Goal: Navigation & Orientation: Find specific page/section

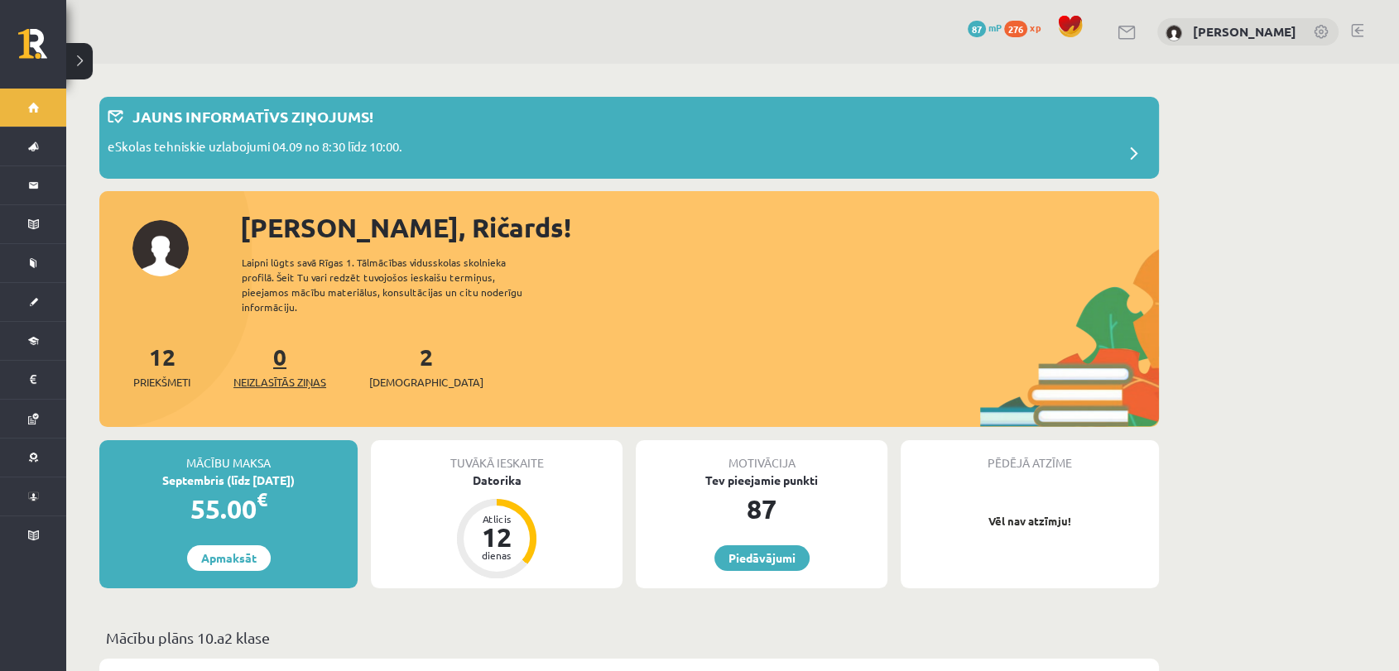
click at [271, 374] on span "Neizlasītās ziņas" at bounding box center [279, 382] width 93 height 17
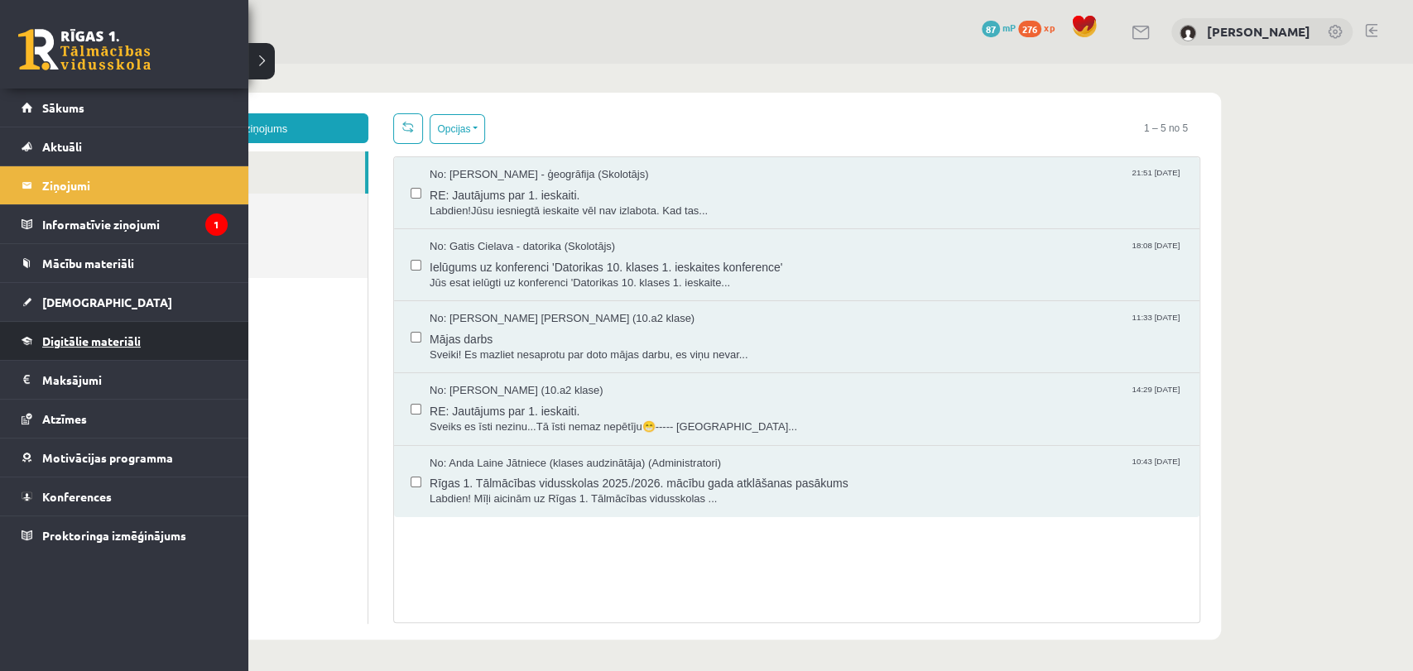
click at [42, 339] on span "Digitālie materiāli" at bounding box center [91, 341] width 98 height 15
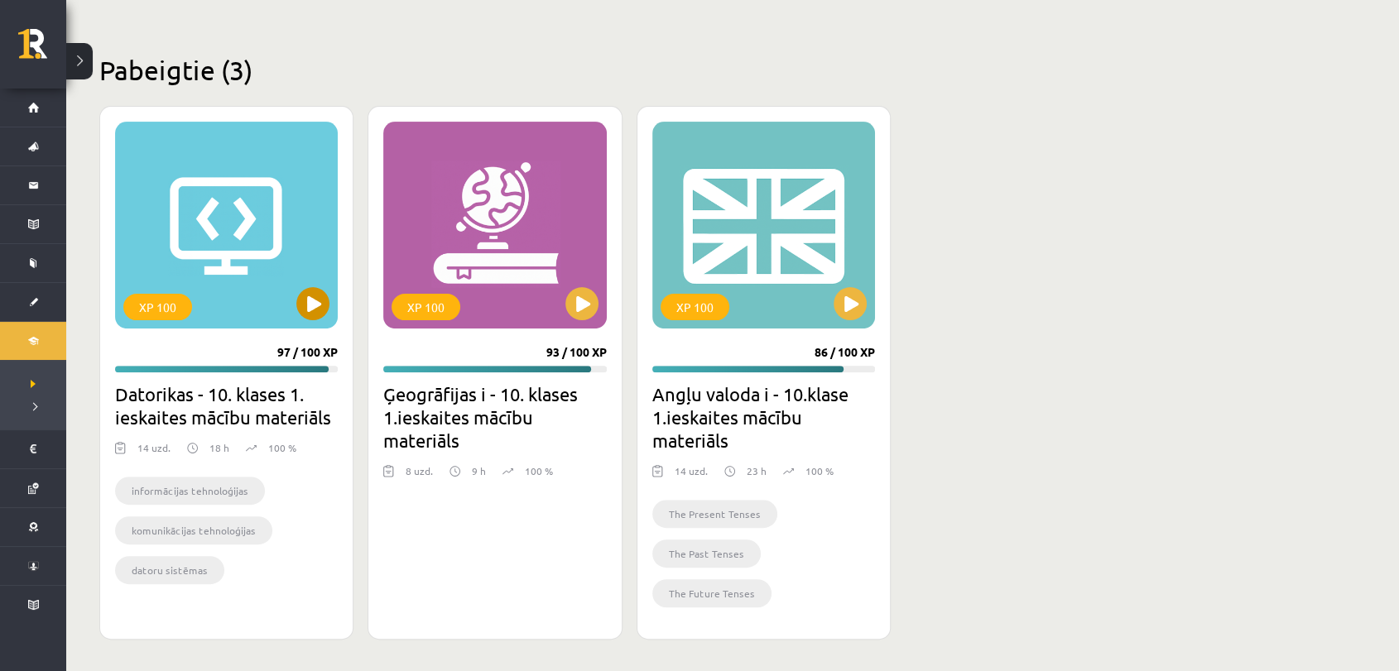
scroll to position [461, 0]
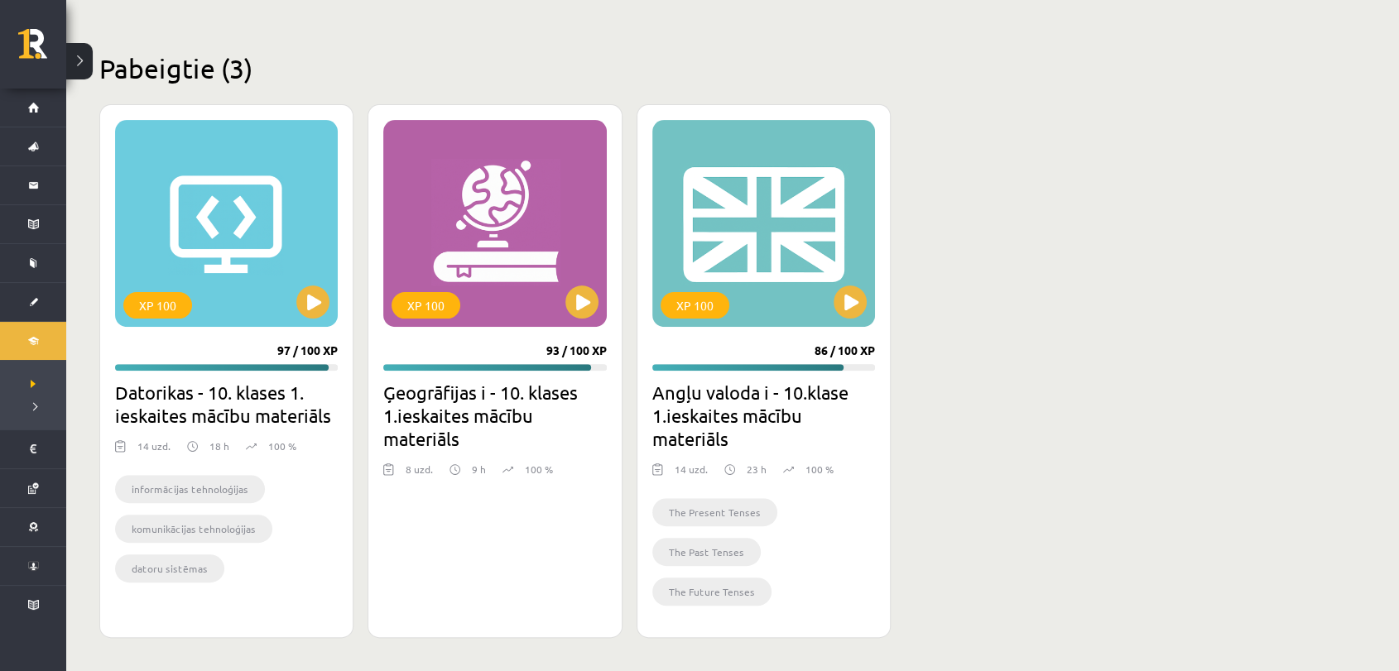
click at [1017, 292] on div "XP 100 97 / 100 XP Datorikas - 10. klases 1. ieskaites mācību materiāls 14 uzd.…" at bounding box center [628, 371] width 1059 height 534
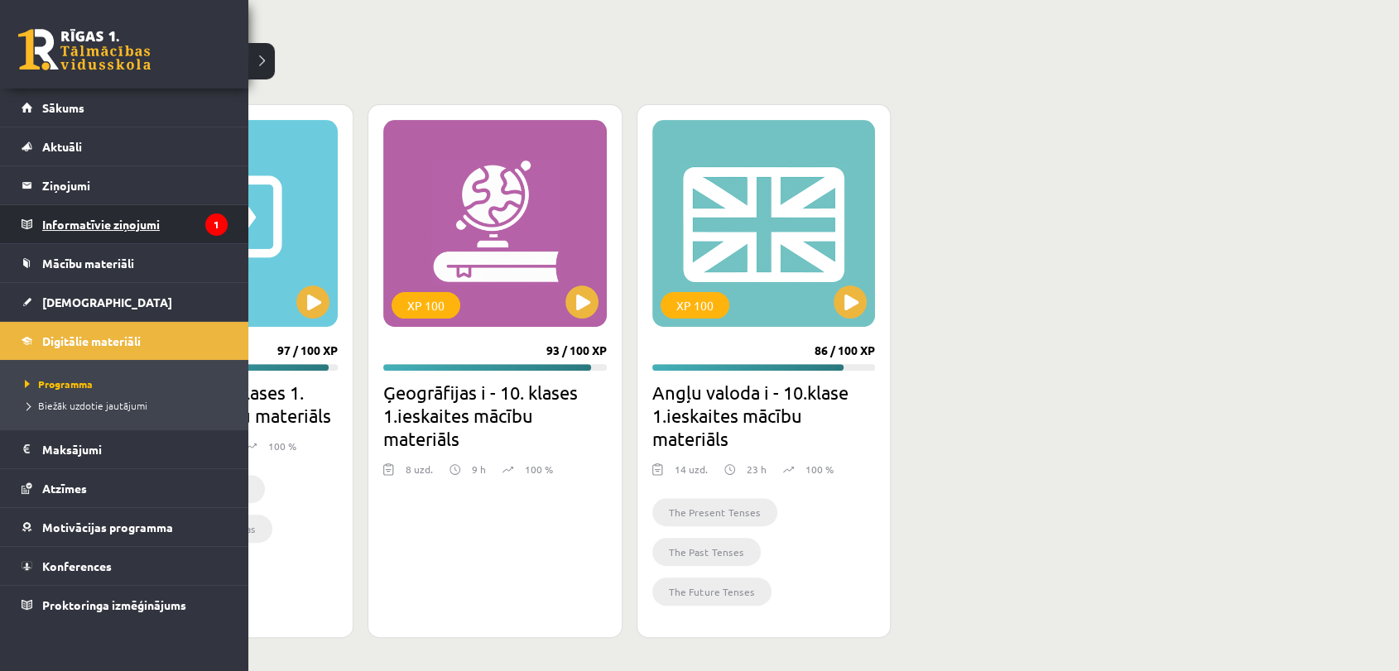
click at [60, 210] on legend "Informatīvie ziņojumi 1" at bounding box center [134, 224] width 185 height 38
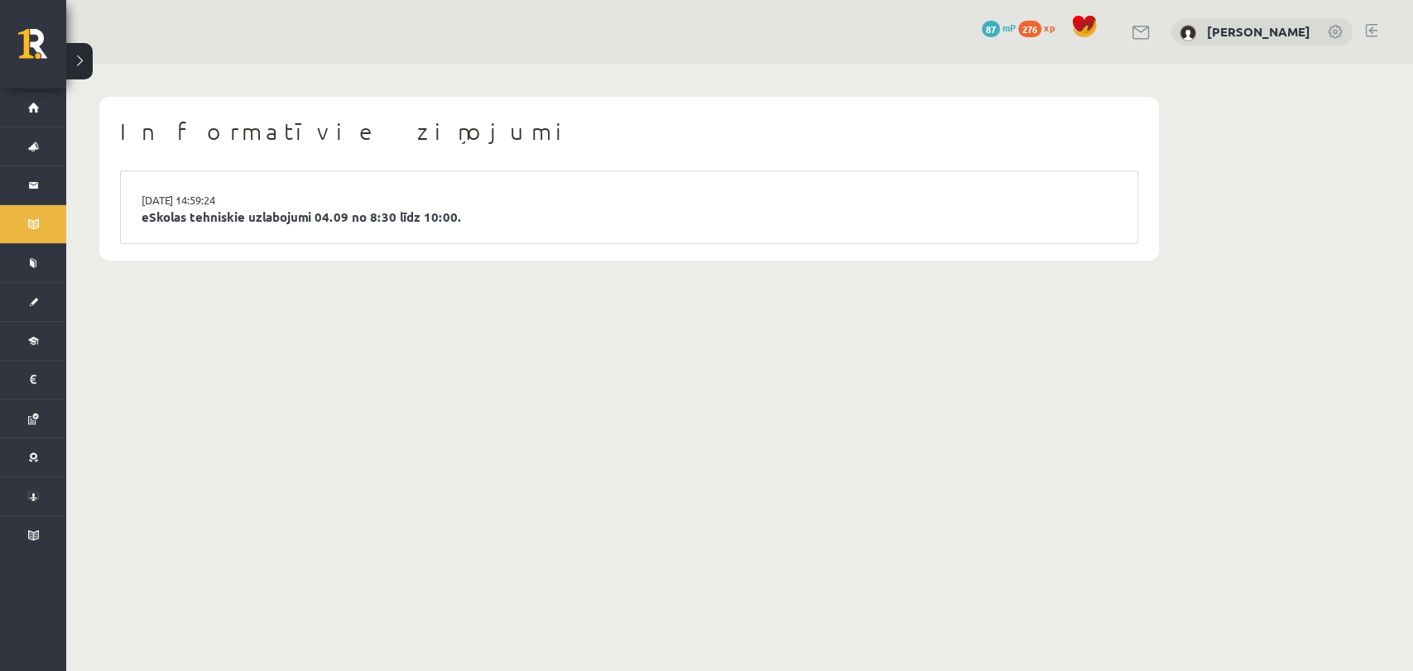
click at [686, 413] on body "0 Dāvanas 87 mP 276 xp [PERSON_NAME] Sākums Aktuāli Kā mācīties eSKOLĀ Kontakti…" at bounding box center [706, 335] width 1413 height 671
click at [357, 218] on link "eSkolas tehniskie uzlabojumi 04.09 no 8:30 līdz 10:00." at bounding box center [629, 217] width 975 height 19
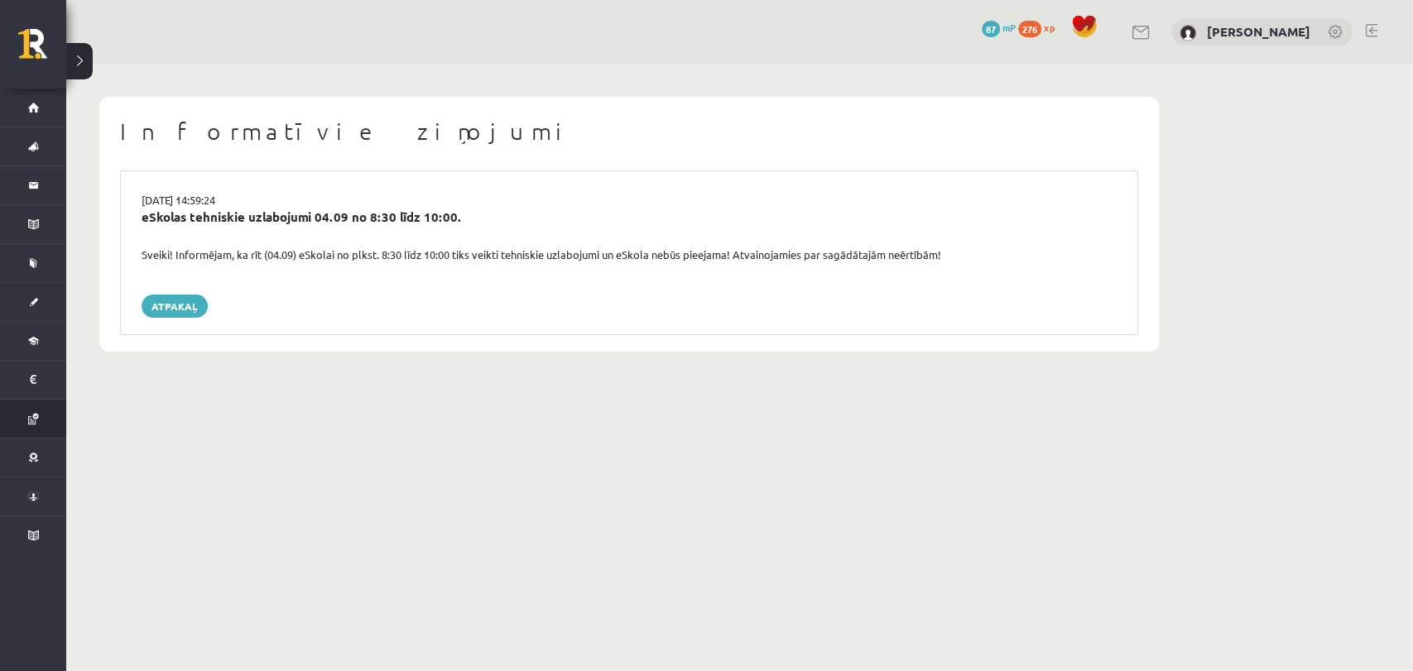
click at [12, 428] on li "Atzīmes" at bounding box center [33, 419] width 66 height 40
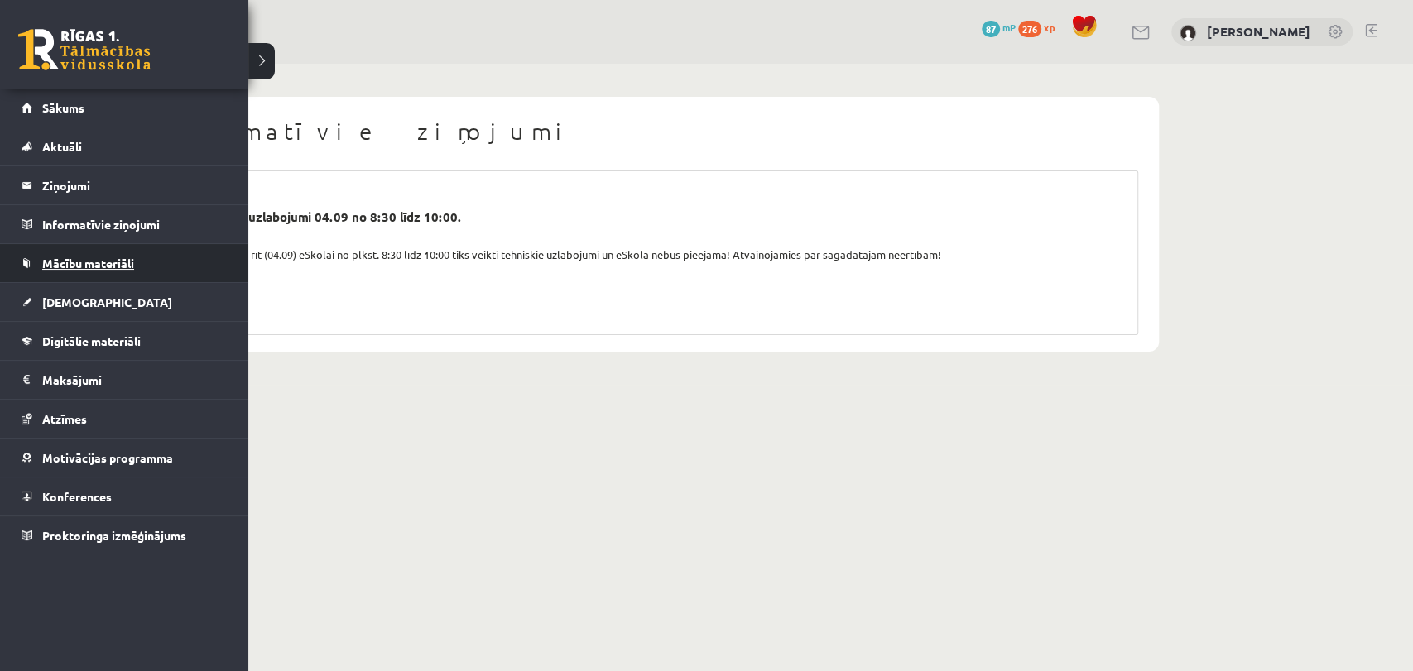
click at [81, 268] on span "Mācību materiāli" at bounding box center [88, 263] width 92 height 15
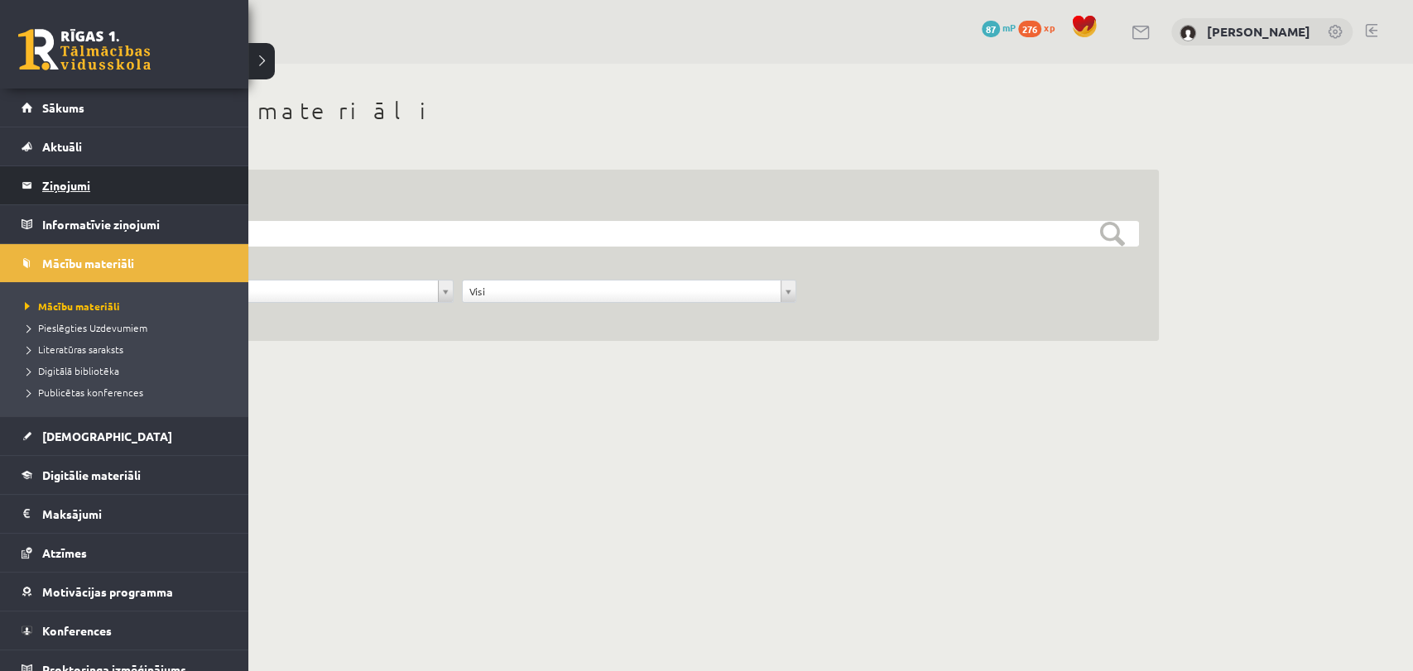
click at [70, 194] on legend "Ziņojumi 0" at bounding box center [134, 185] width 185 height 38
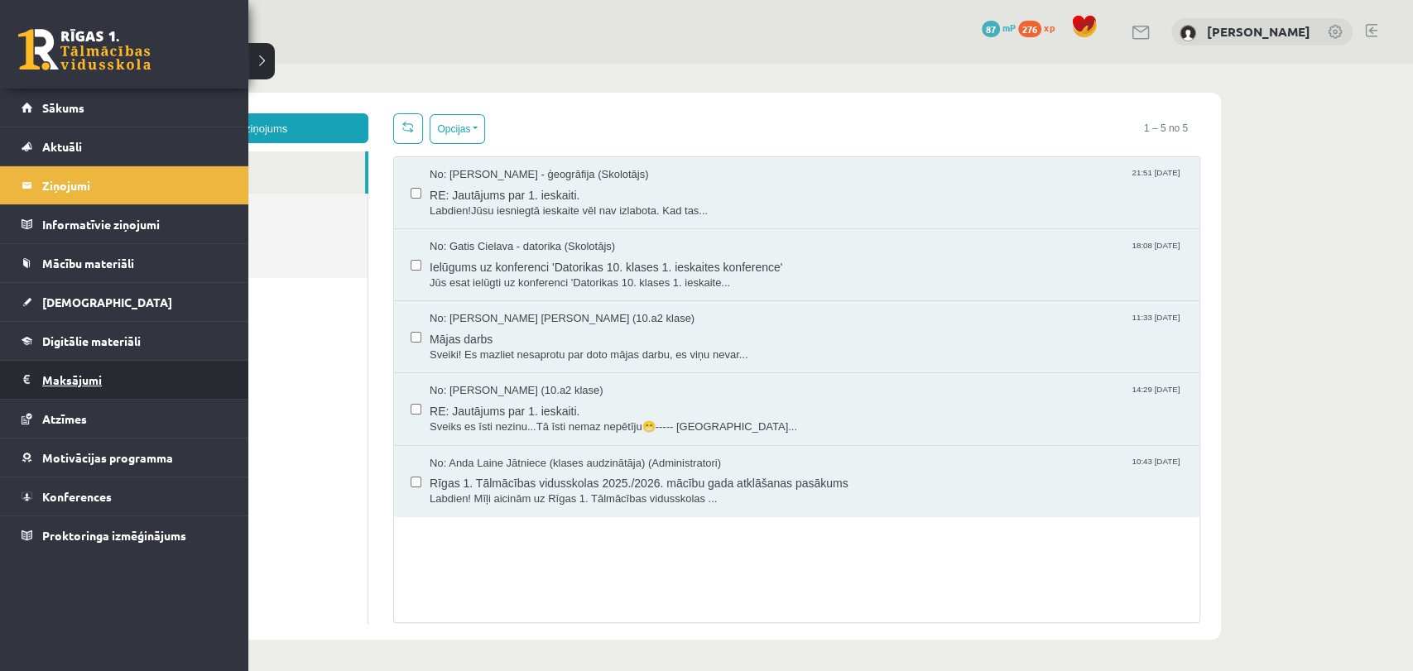
click at [99, 376] on legend "Maksājumi 0" at bounding box center [134, 380] width 185 height 38
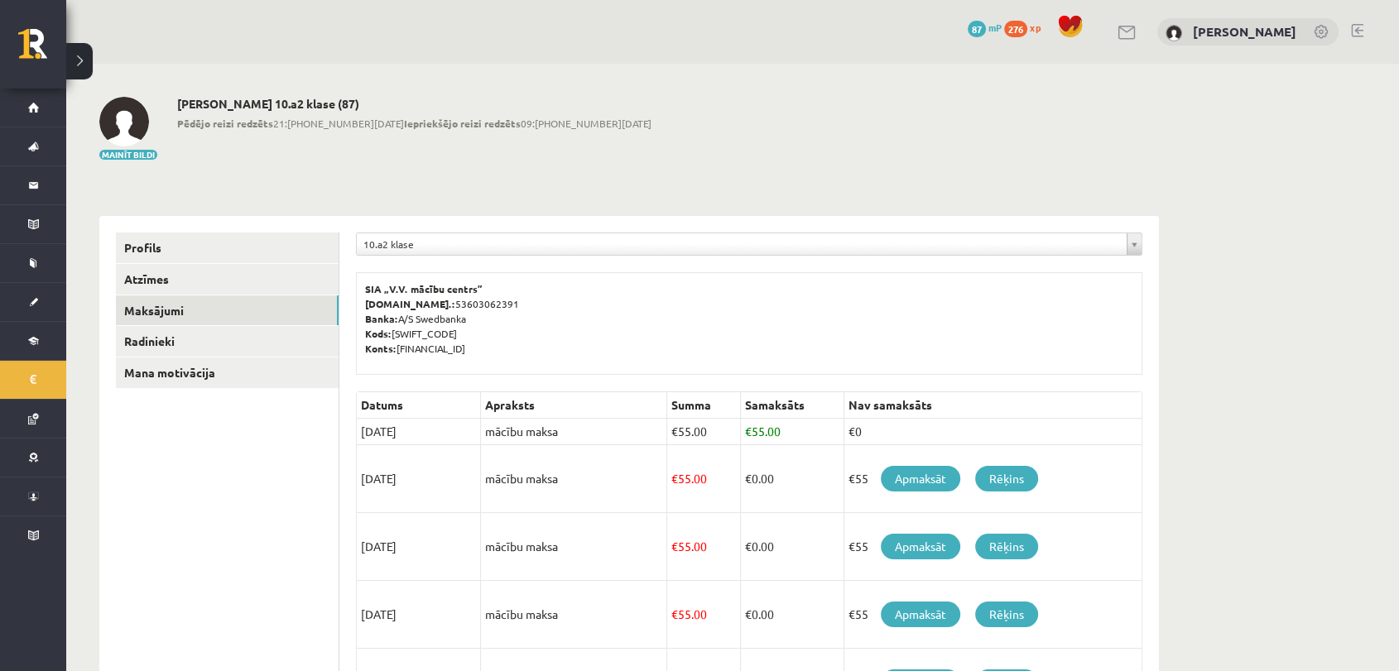
click at [716, 69] on div "**********" at bounding box center [628, 619] width 1125 height 1110
